Goal: Check status: Check status

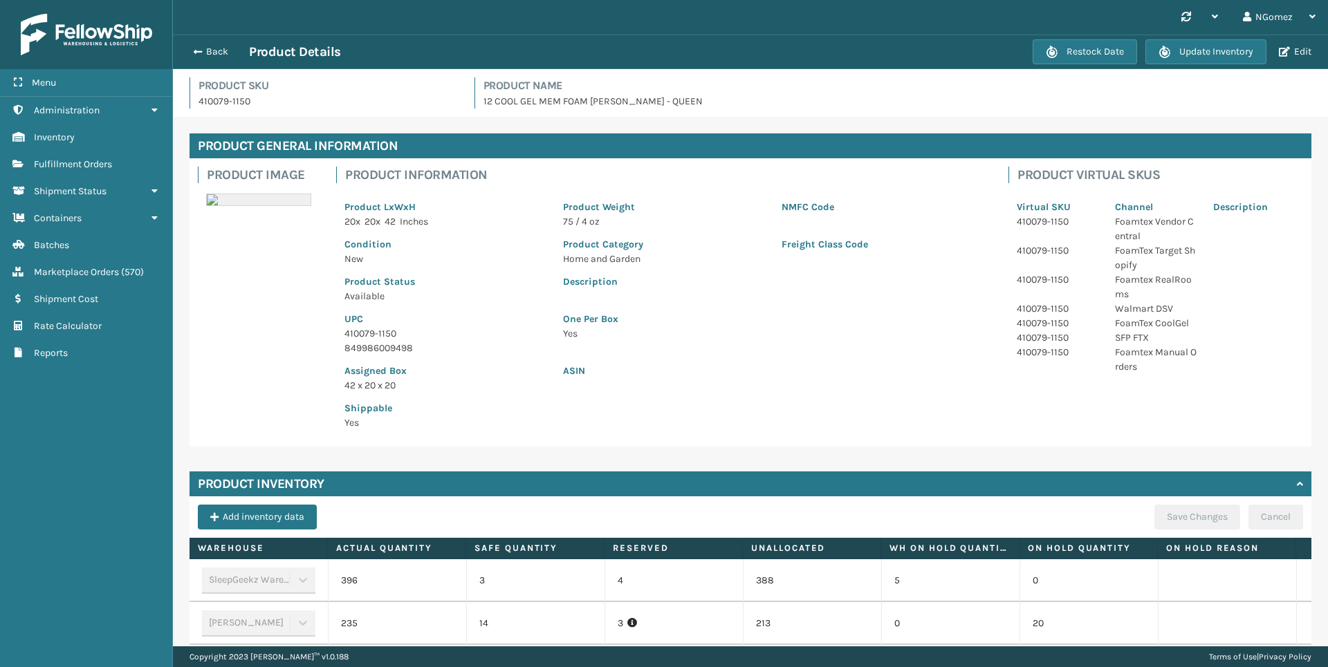
click at [194, 41] on div "Back Product Details Restock Date Update Inventory Edit" at bounding box center [750, 52] width 1155 height 35
click at [219, 51] on button "Back" at bounding box center [217, 52] width 64 height 12
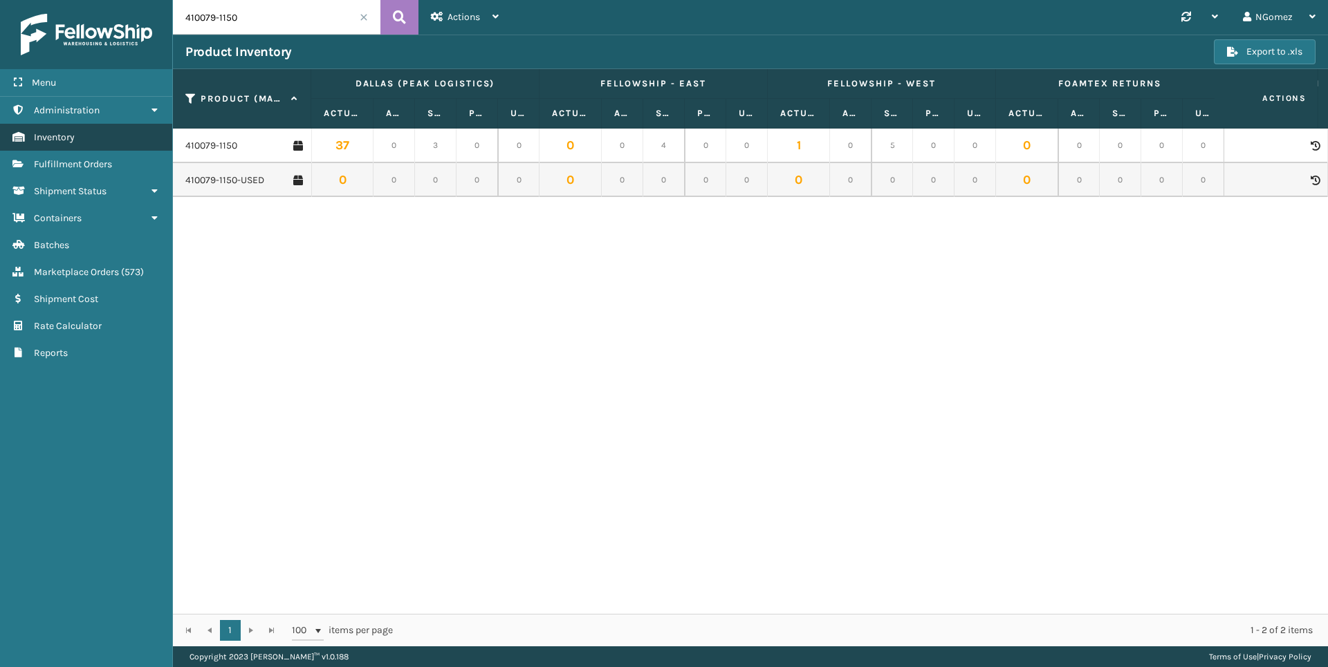
click at [111, 147] on link "Inventory" at bounding box center [86, 137] width 172 height 27
click at [112, 163] on span "Fulfillment Orders" at bounding box center [73, 164] width 78 height 12
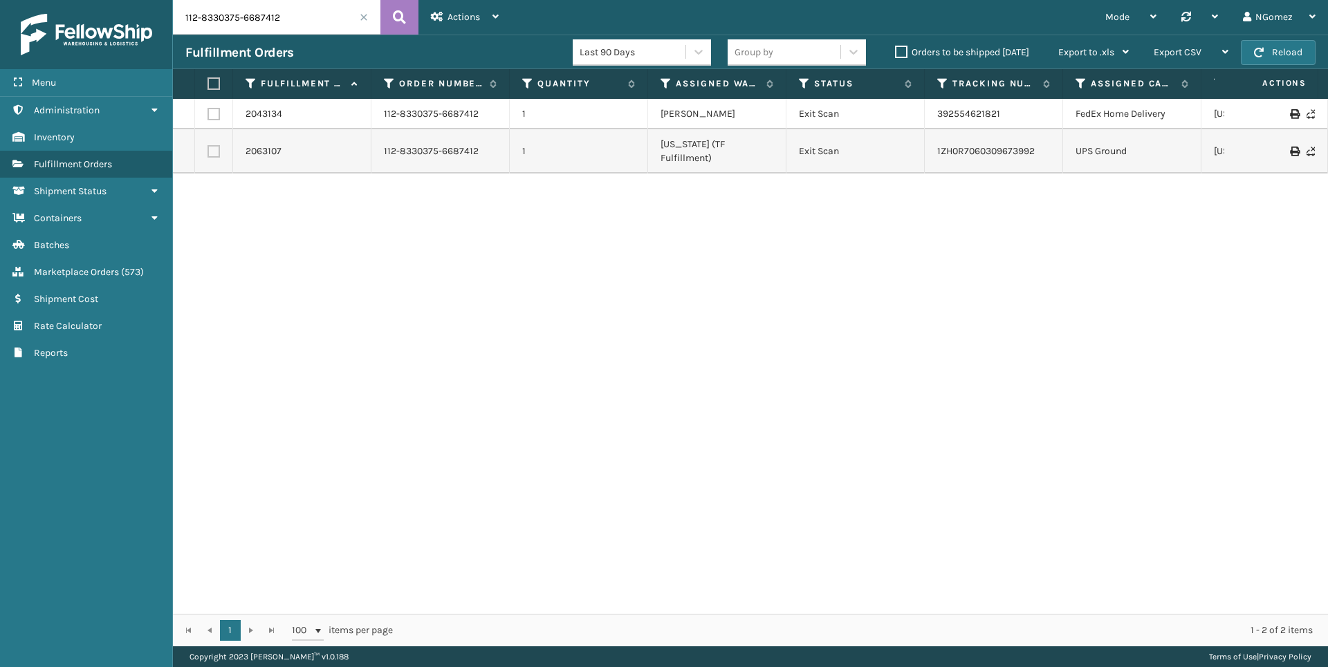
click at [270, 24] on input "112-8330375-6687412" at bounding box center [276, 17] width 207 height 35
click at [270, 22] on input "112-8330375-6687412" at bounding box center [276, 17] width 207 height 35
paste input "114-3205320-4601833"
type input "114-3205320-4601833"
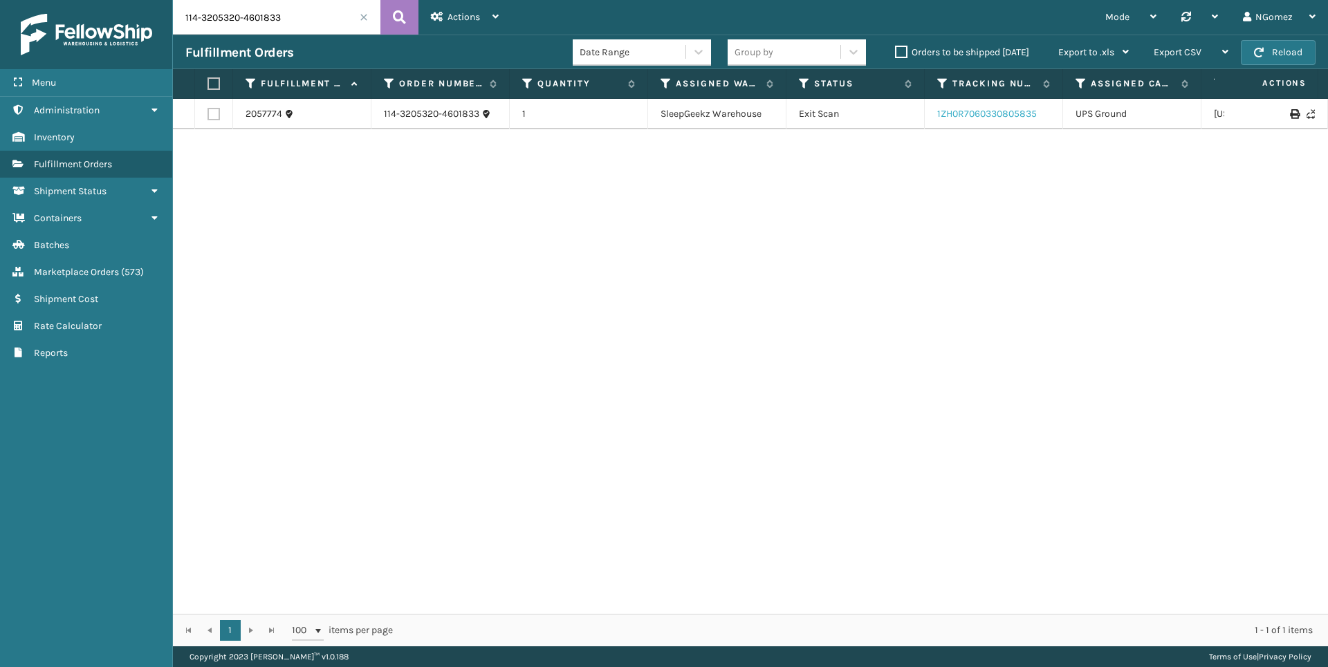
click at [965, 109] on link "1ZH0R7060330805835" at bounding box center [987, 114] width 100 height 12
click at [220, 26] on input "114-3205320-4601833" at bounding box center [276, 17] width 207 height 35
paste input "112-1340246-5876265"
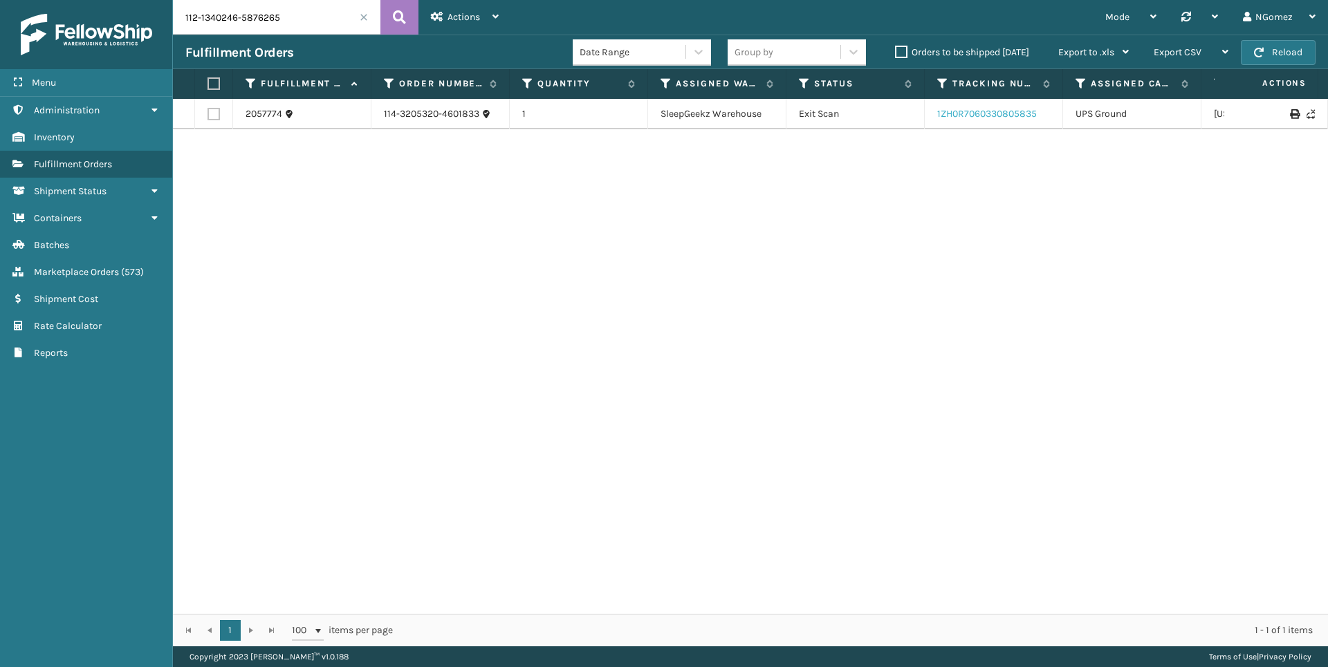
type input "112-1340246-5876265"
click at [980, 114] on link "1ZH0R7060330805835" at bounding box center [987, 114] width 100 height 12
click at [338, 44] on div "Fulfillment Orders" at bounding box center [378, 52] width 387 height 17
click at [295, 16] on input "112-1340246-5876265" at bounding box center [276, 17] width 207 height 35
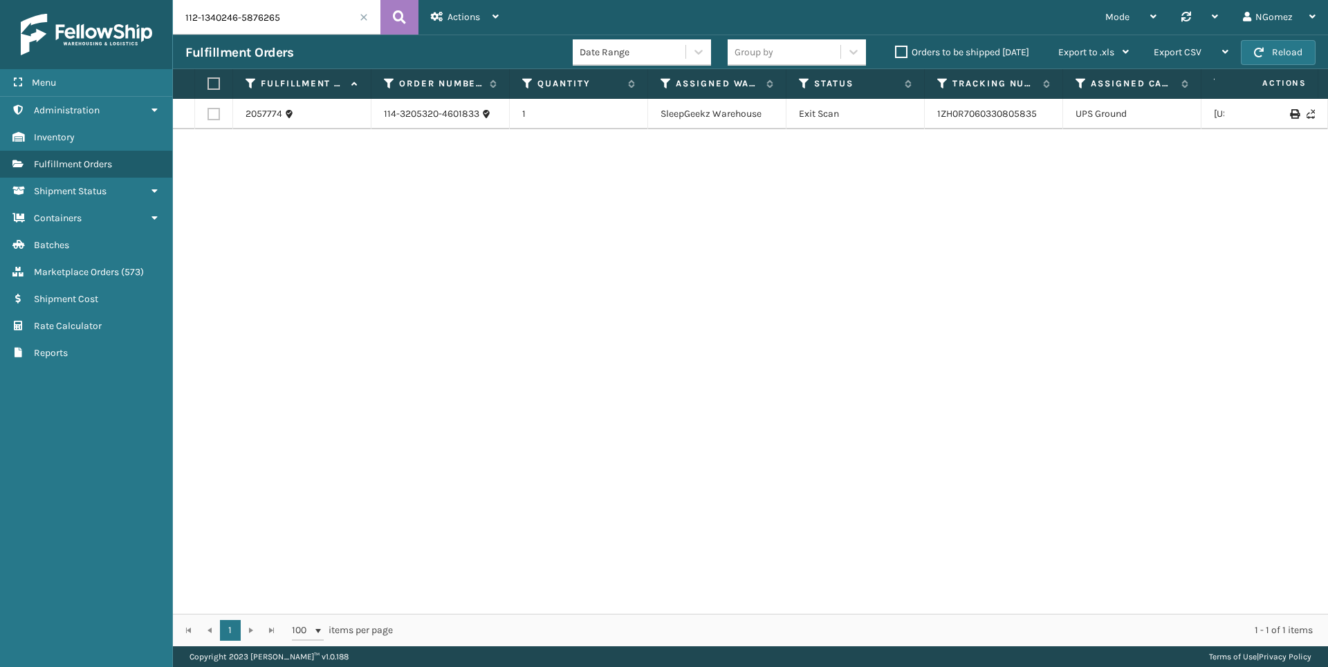
click at [296, 15] on input "112-1340246-5876265" at bounding box center [276, 17] width 207 height 35
paste input "111-9292852-2642667"
type input "111-9292852-2642667"
click at [975, 115] on link "392926799042" at bounding box center [970, 121] width 66 height 12
